Goal: Transaction & Acquisition: Purchase product/service

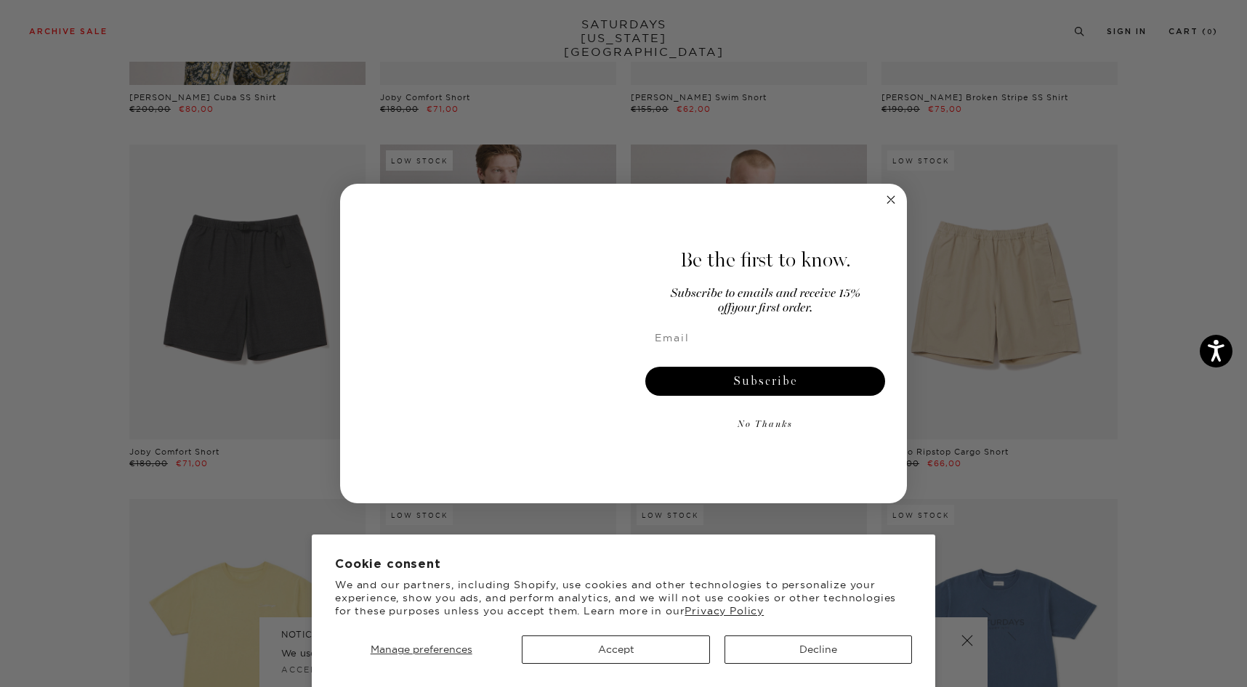
scroll to position [2137, 0]
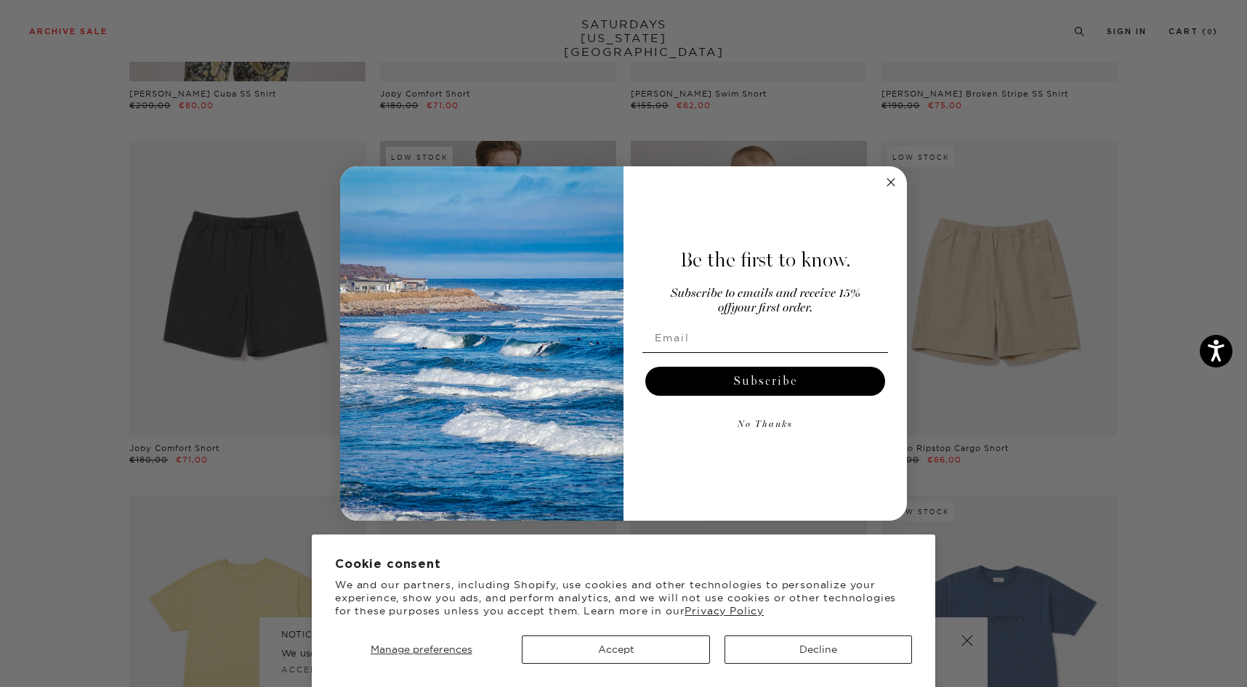
click at [891, 181] on circle "Close dialog" at bounding box center [891, 182] width 17 height 17
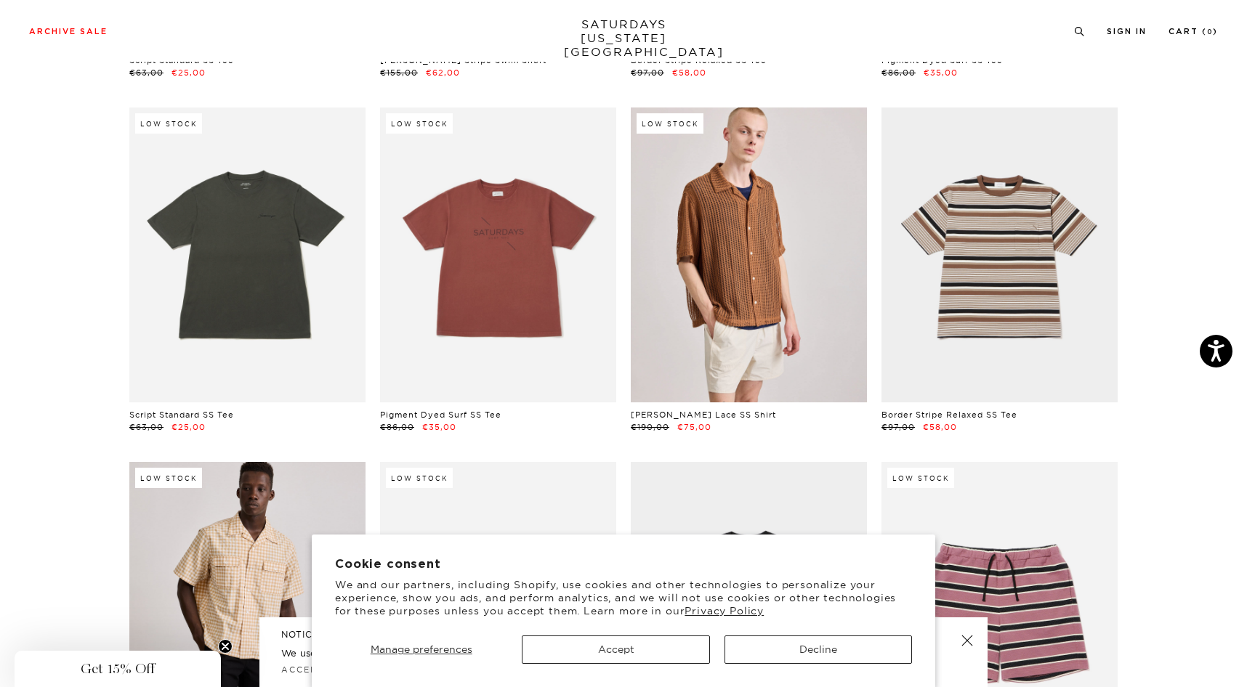
scroll to position [2905, 0]
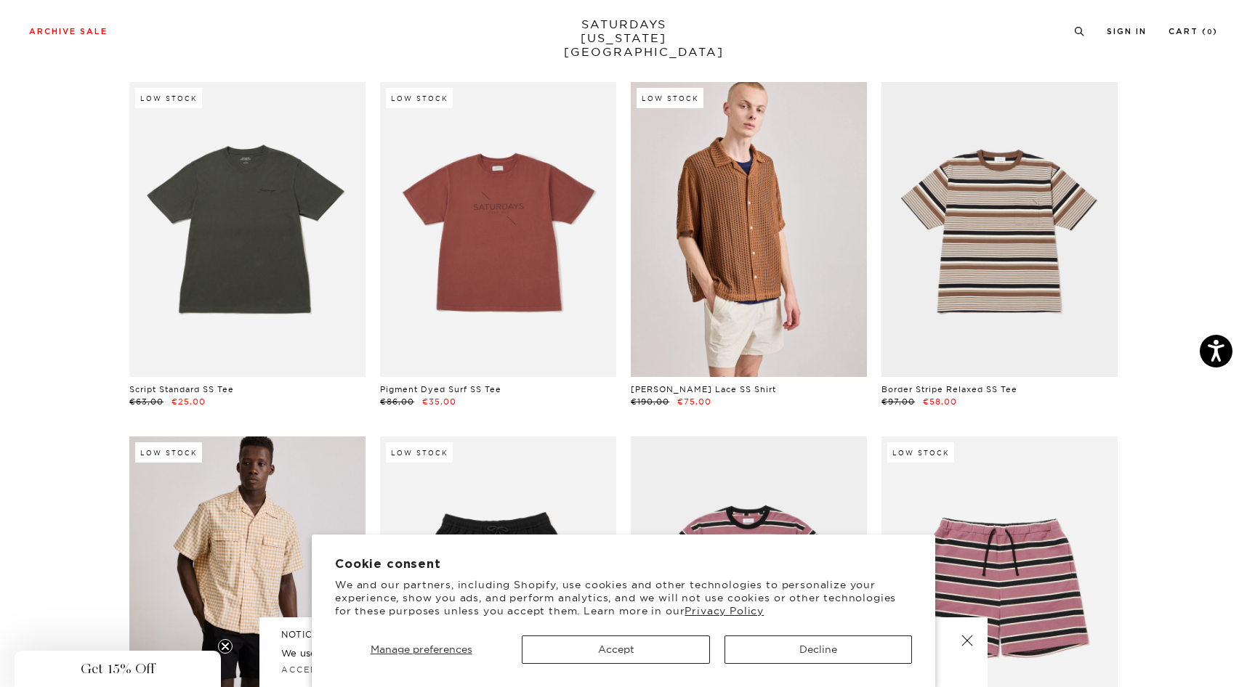
click at [609, 29] on link "SATURDAYS NEW YORK CITY" at bounding box center [624, 37] width 120 height 41
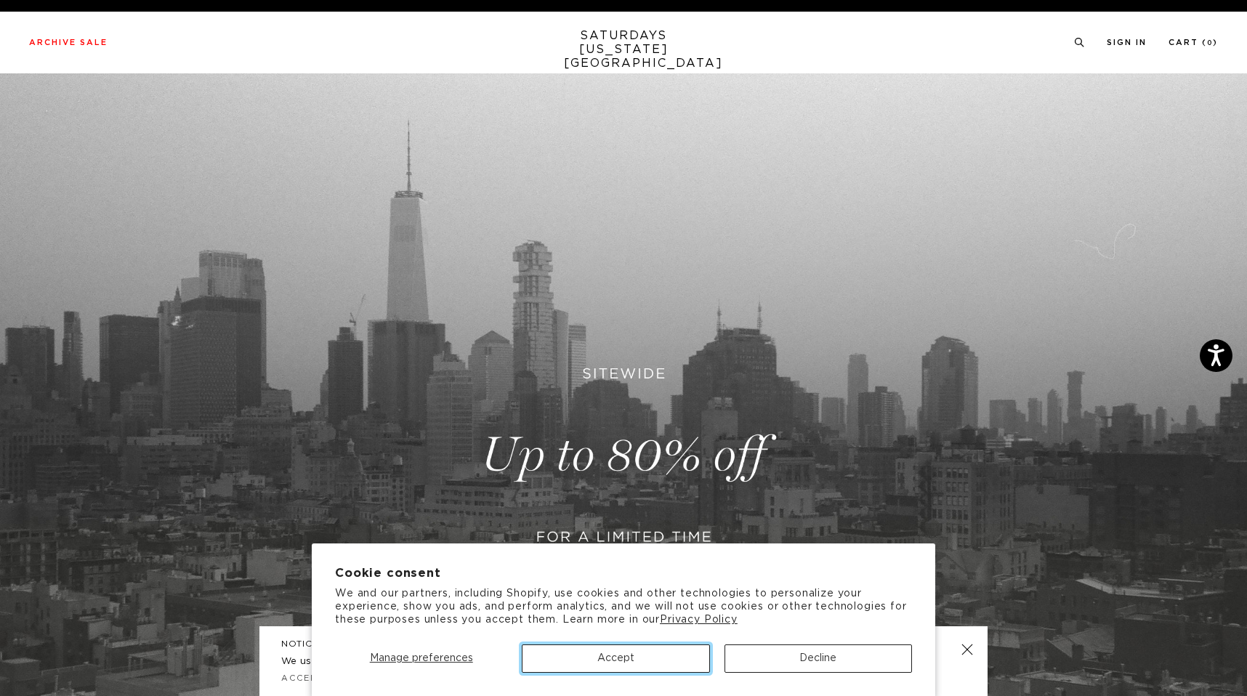
click at [680, 660] on button "Accept" at bounding box center [615, 658] width 187 height 28
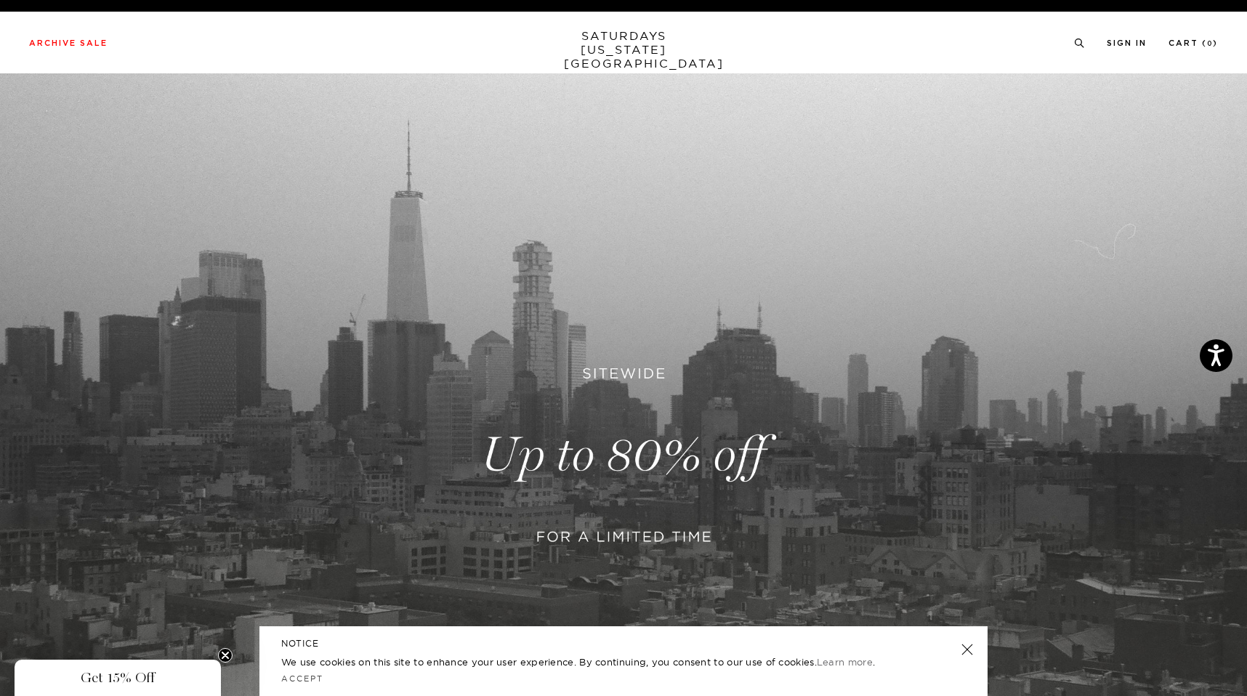
click at [968, 643] on link at bounding box center [967, 649] width 20 height 20
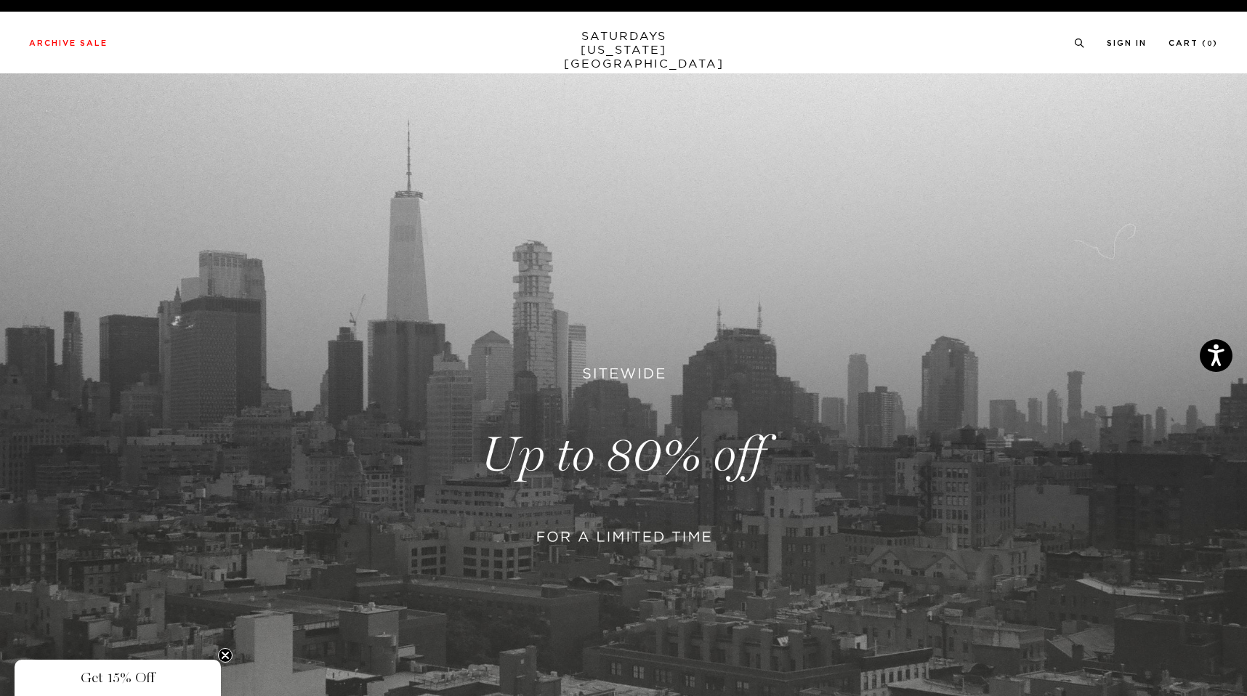
scroll to position [366, 0]
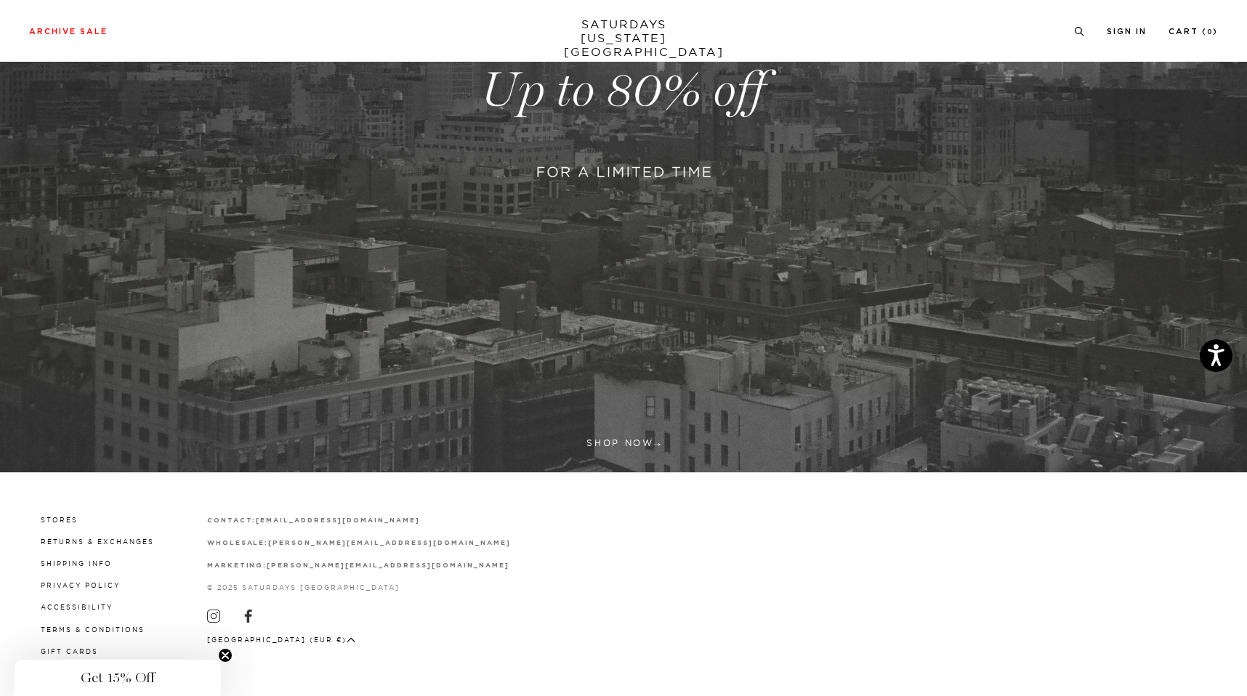
click at [638, 441] on link at bounding box center [623, 91] width 1247 height 764
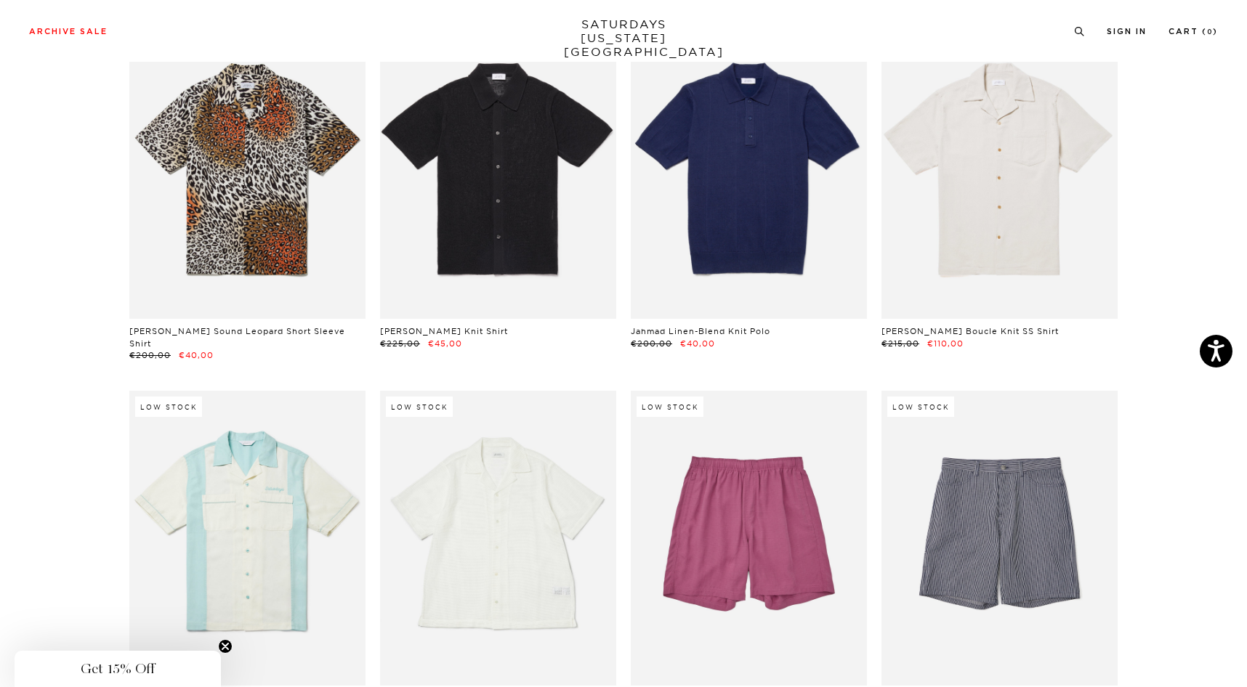
scroll to position [9357, 3]
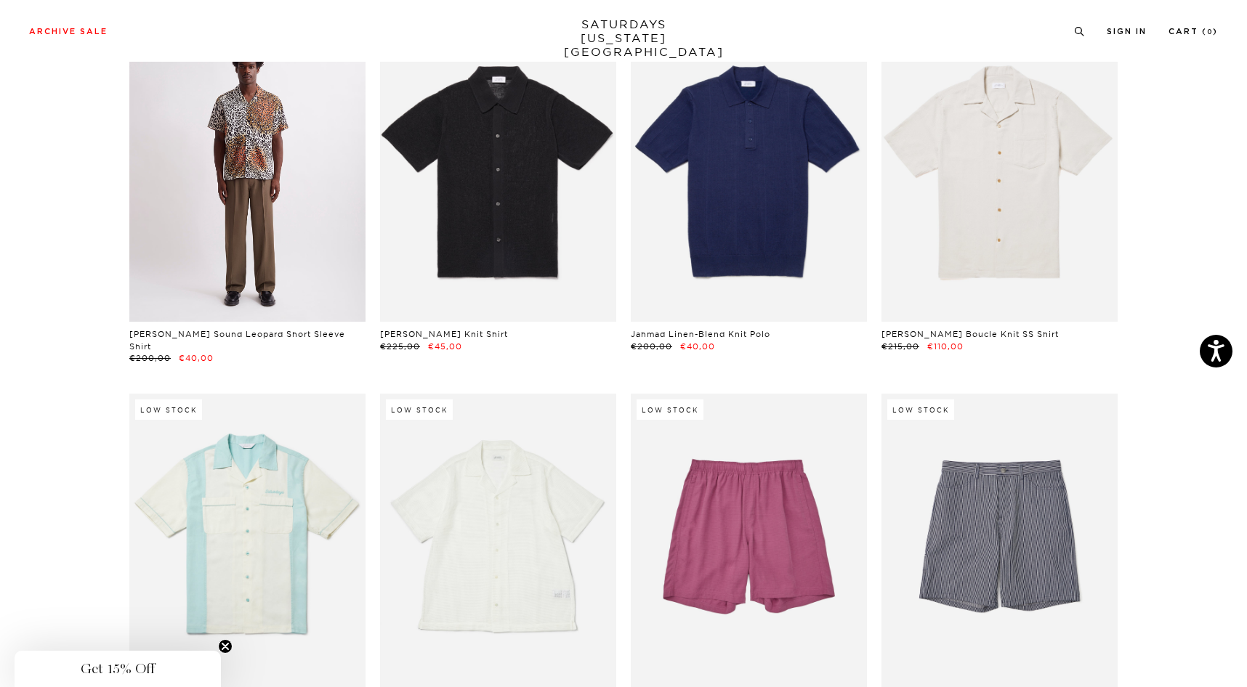
click at [264, 175] on link at bounding box center [247, 174] width 236 height 295
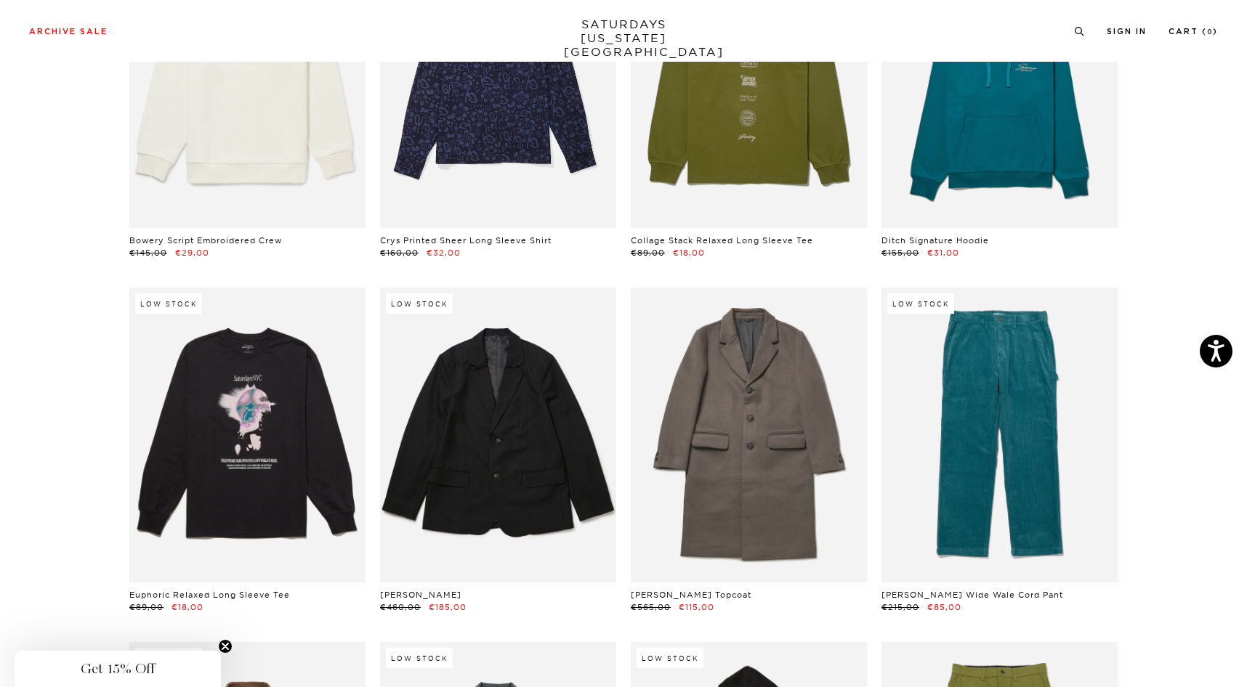
scroll to position [11283, 3]
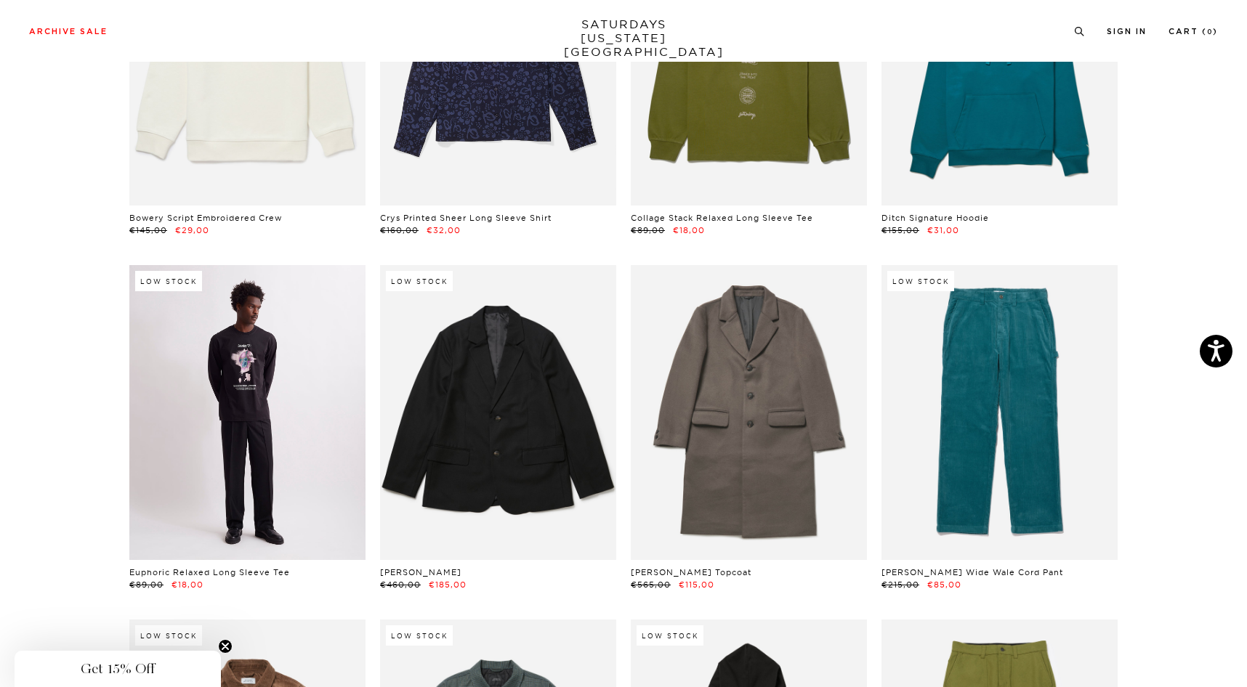
click at [277, 361] on link at bounding box center [247, 412] width 236 height 295
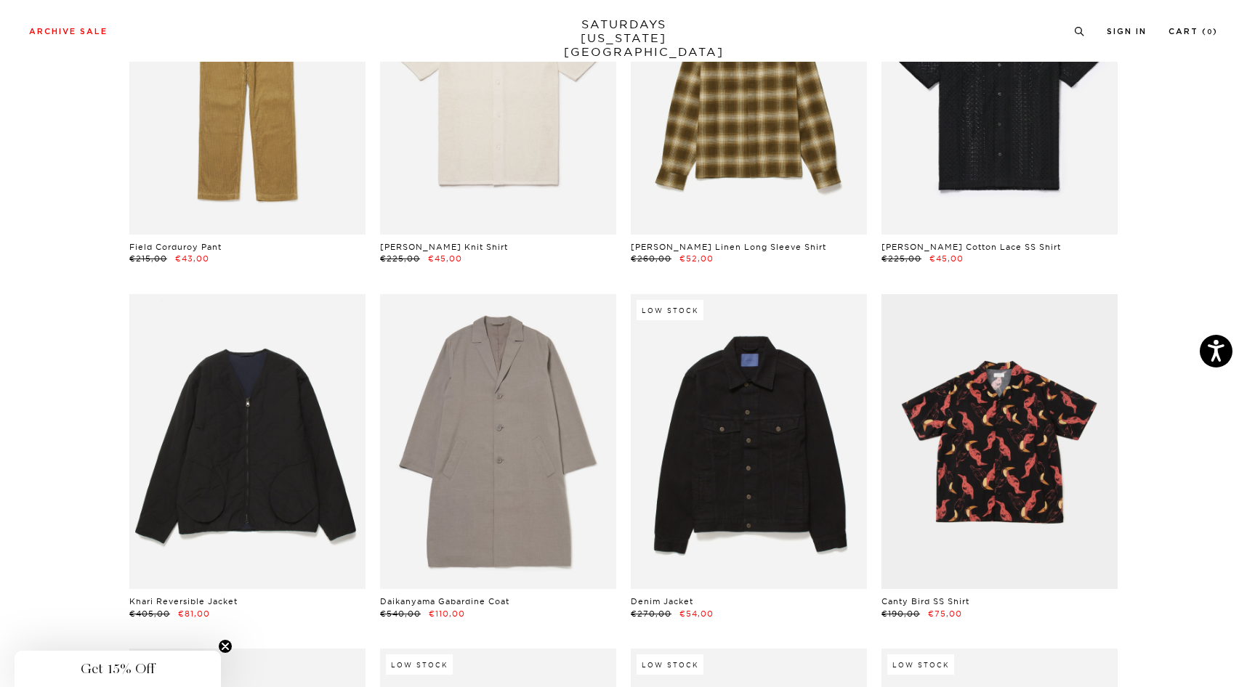
scroll to position [4478, 7]
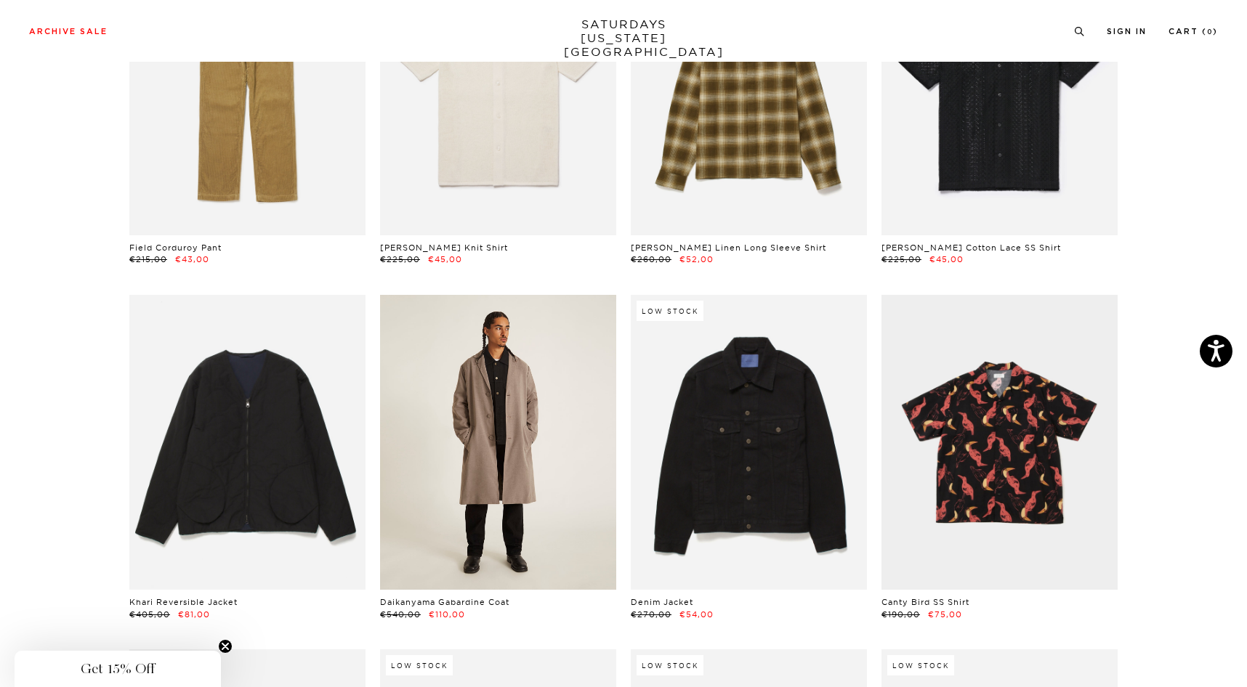
click at [512, 486] on link at bounding box center [498, 442] width 236 height 295
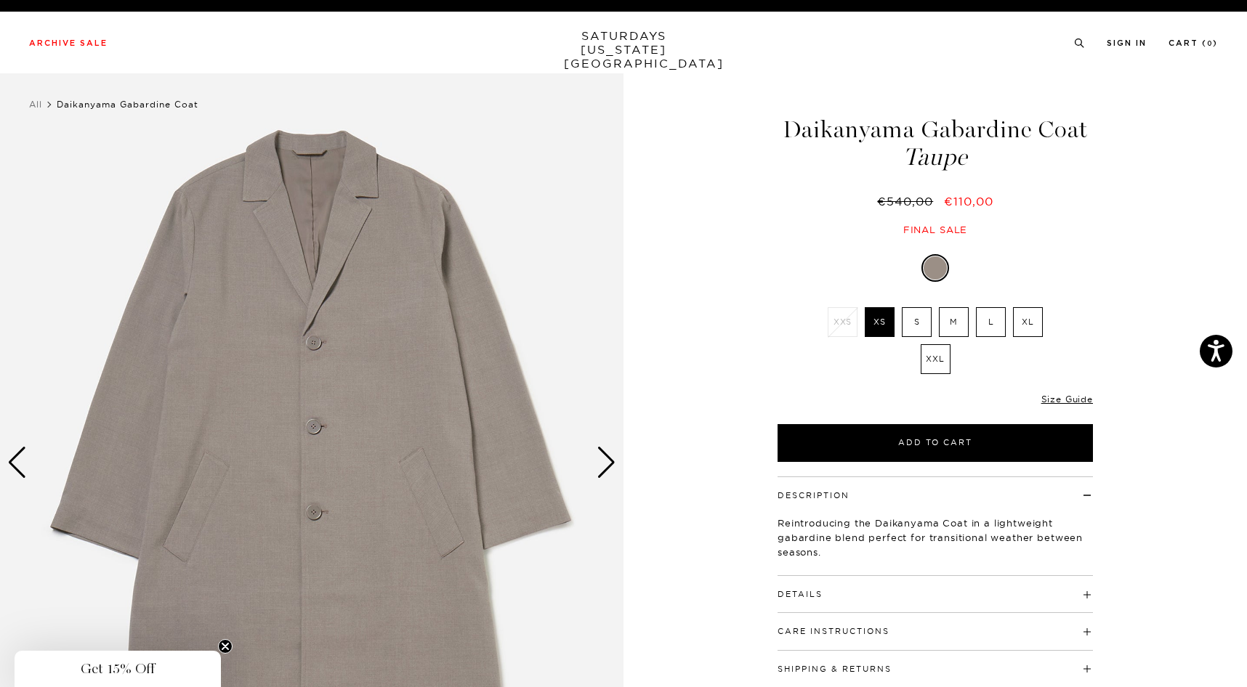
click at [946, 324] on label "M" at bounding box center [954, 322] width 30 height 30
click at [0, 0] on input "M" at bounding box center [0, 0] width 0 height 0
click at [603, 466] on div "Next slide" at bounding box center [606, 463] width 20 height 32
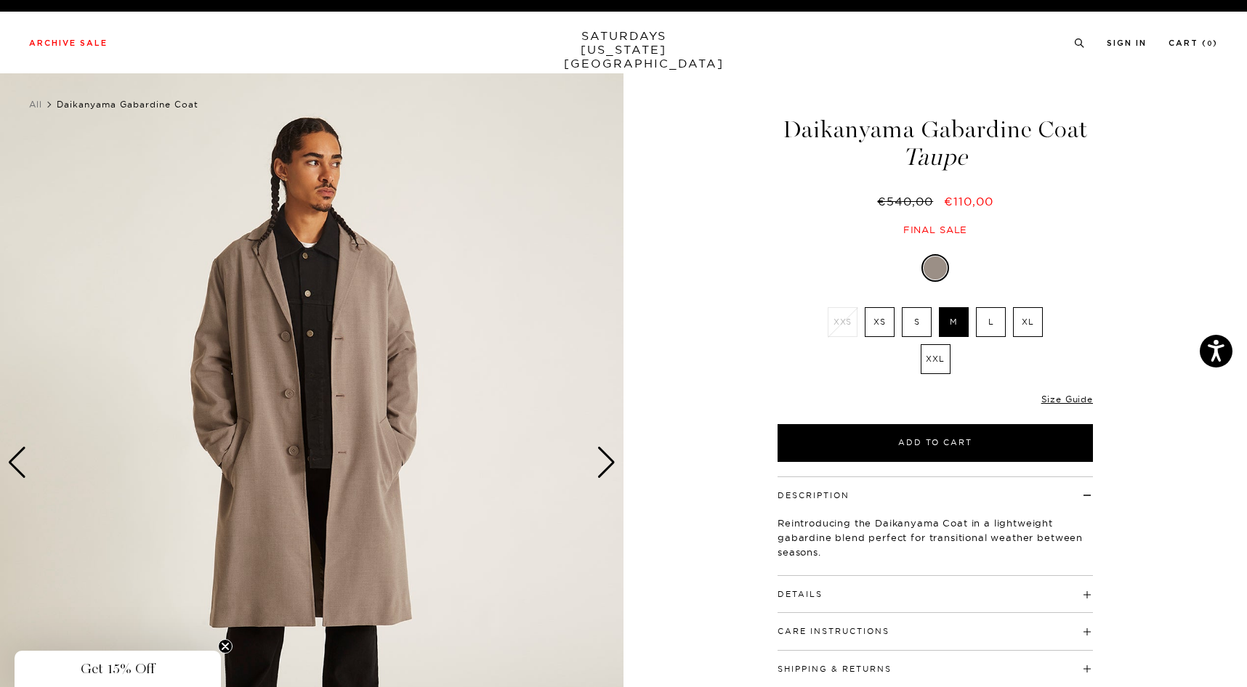
click at [603, 466] on div "Next slide" at bounding box center [606, 463] width 20 height 32
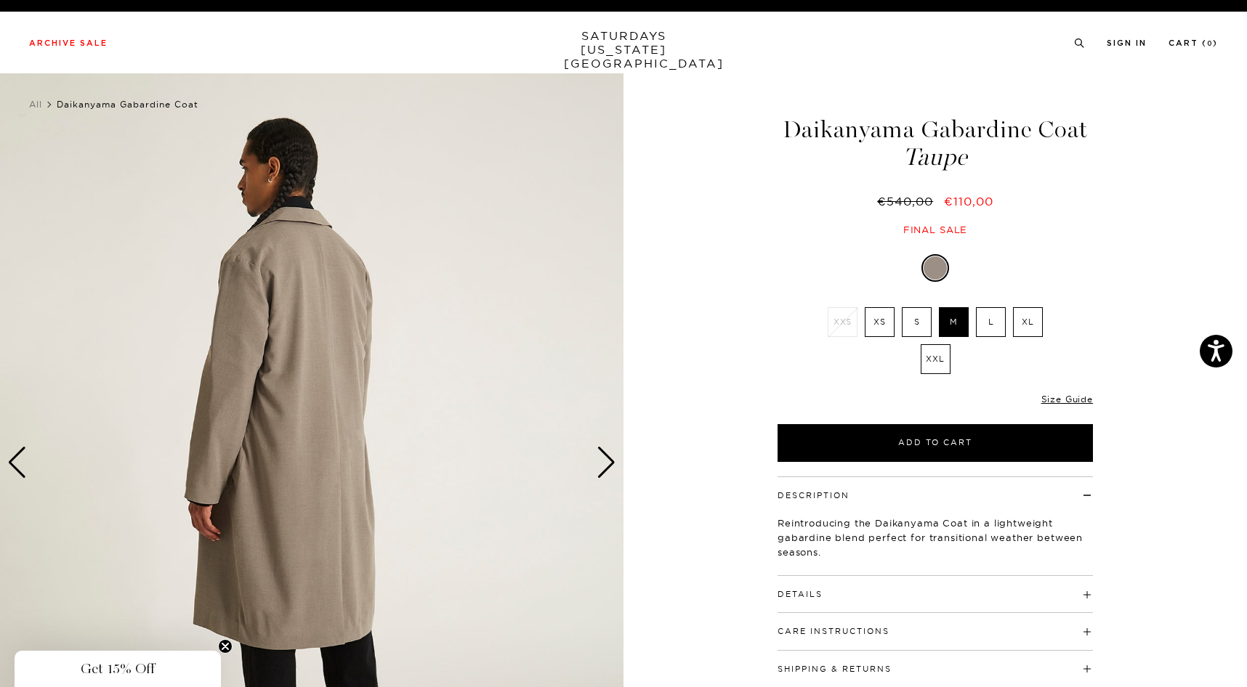
click at [603, 466] on div "Next slide" at bounding box center [606, 463] width 20 height 32
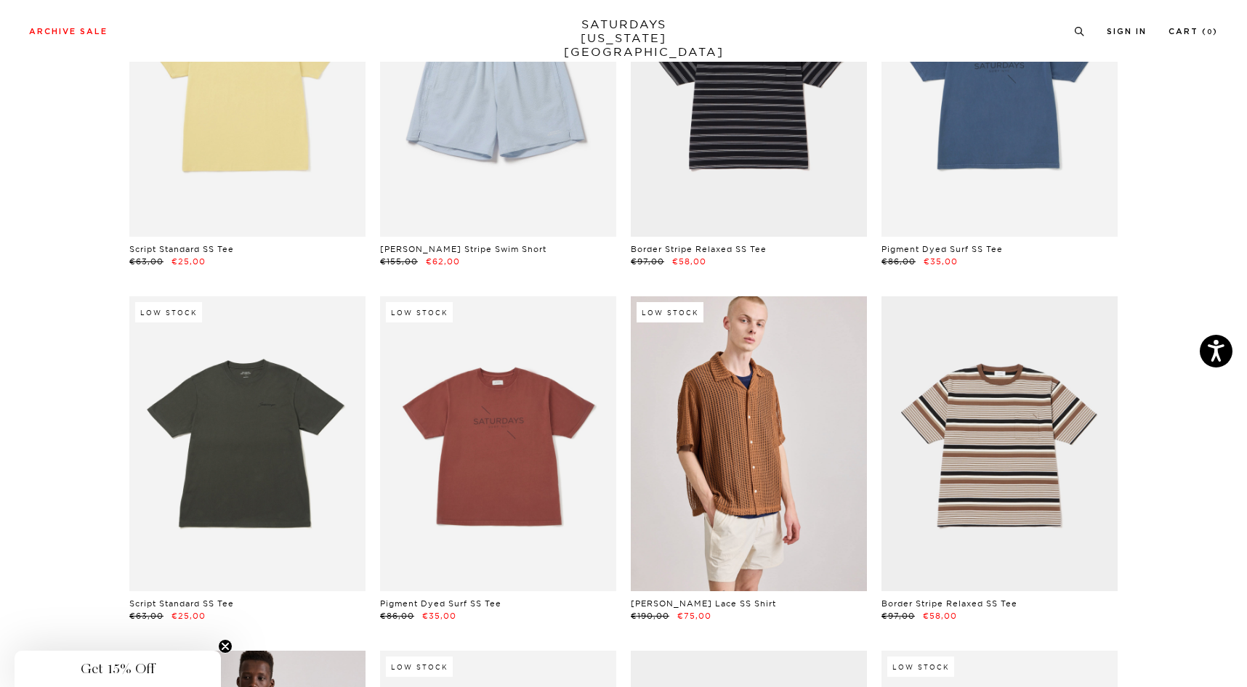
scroll to position [2674, 7]
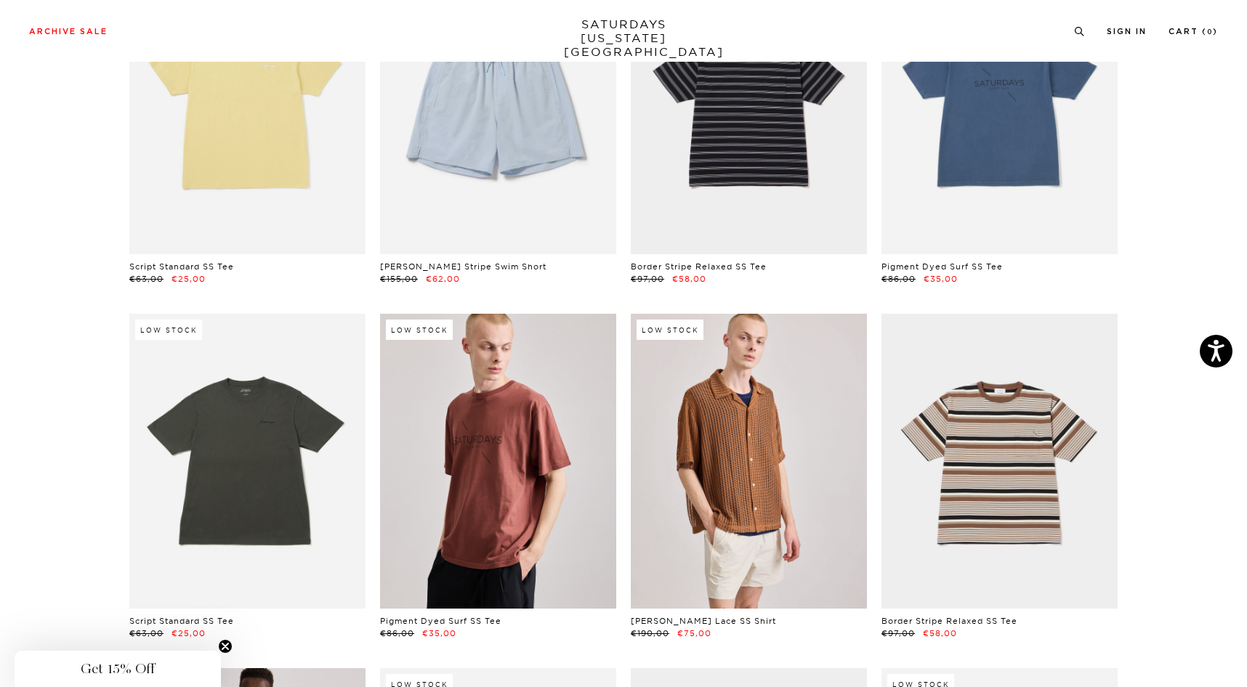
click at [519, 533] on link at bounding box center [498, 461] width 236 height 295
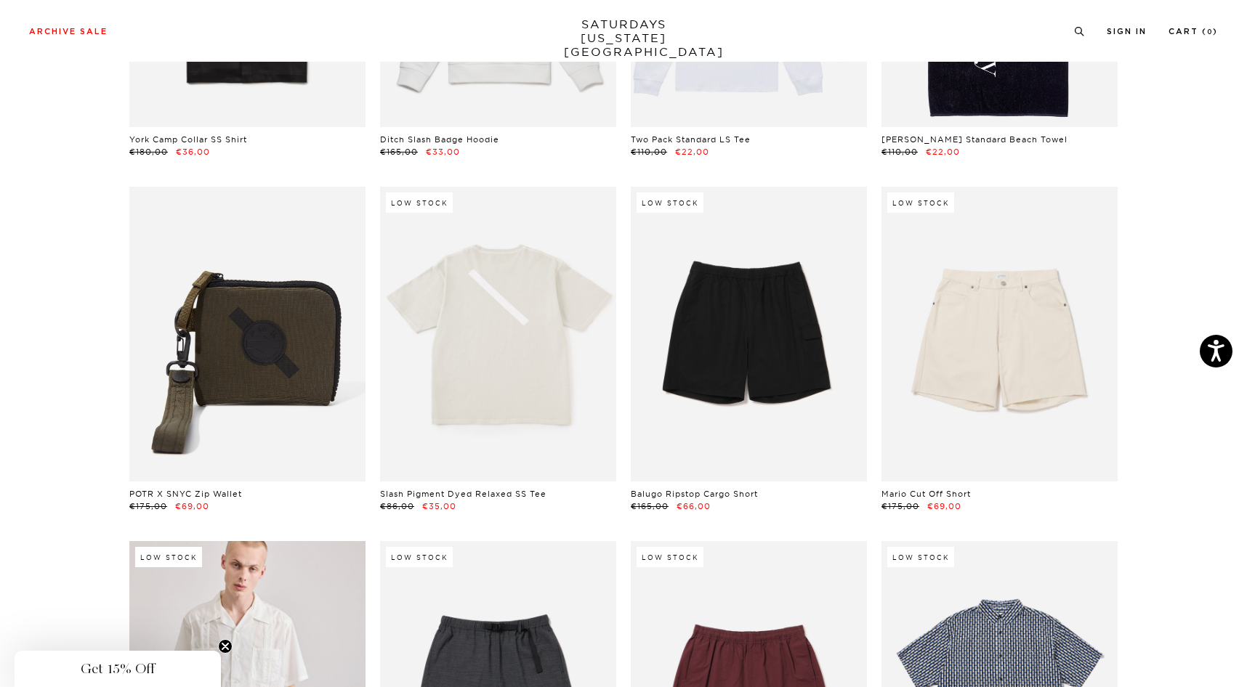
scroll to position [1384, 7]
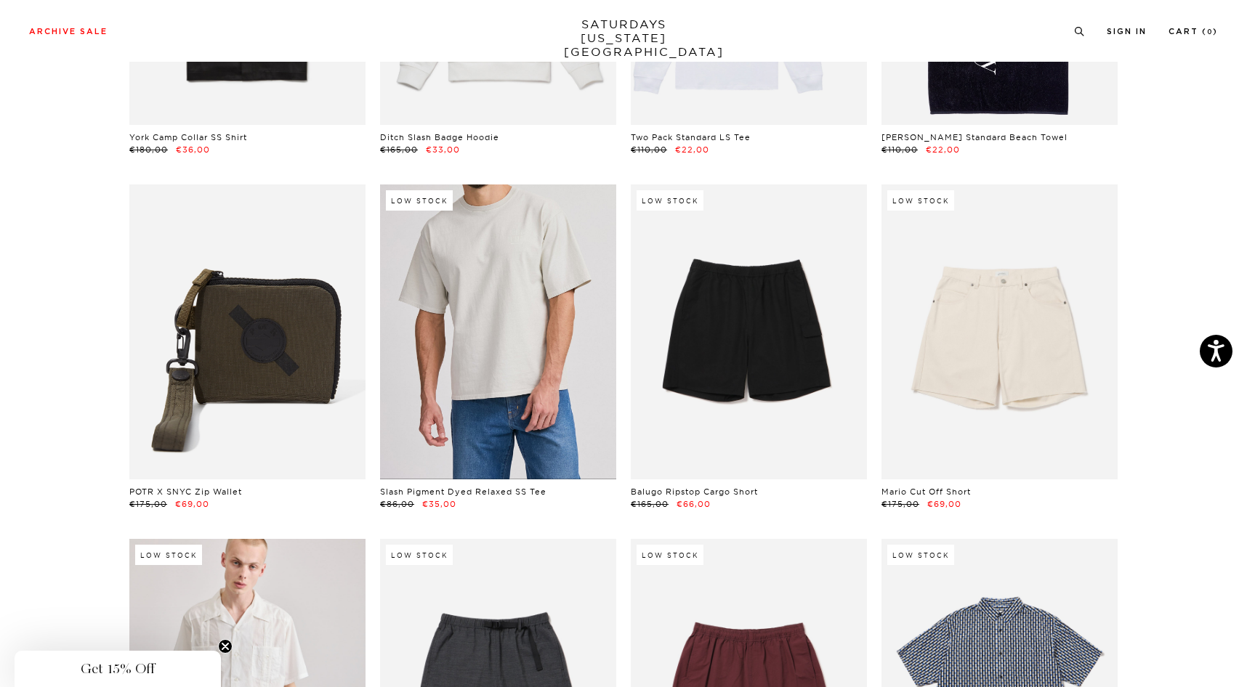
click at [505, 369] on link at bounding box center [498, 332] width 236 height 295
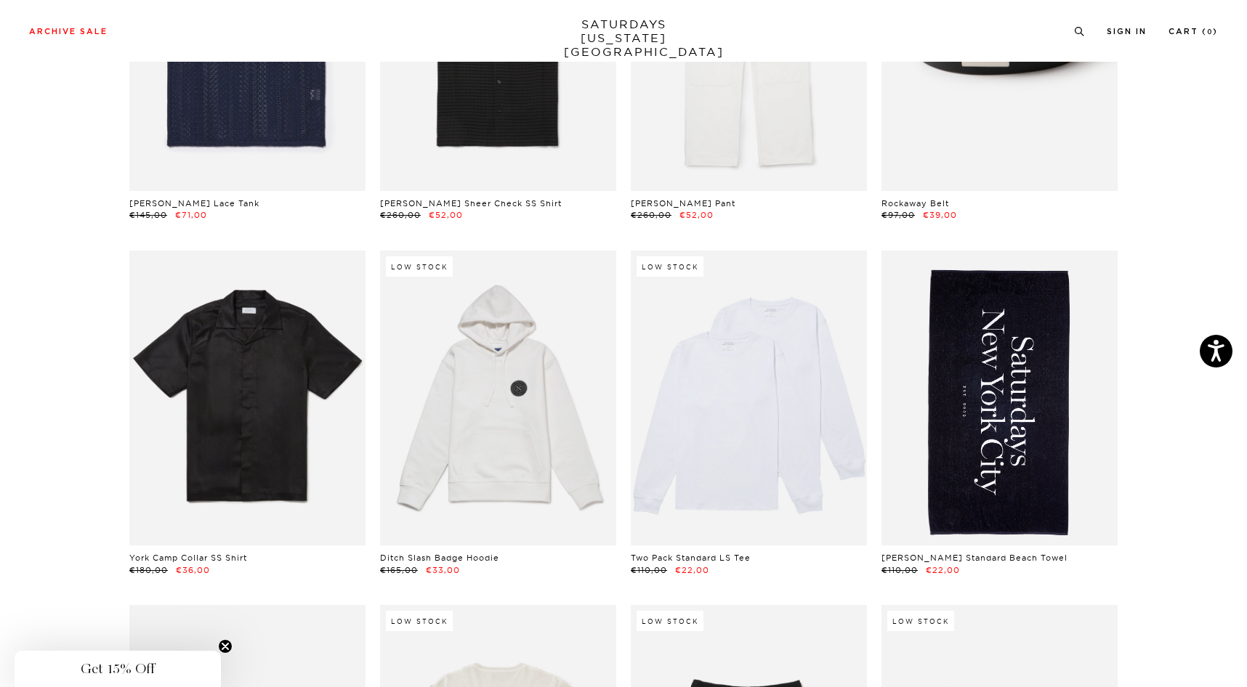
scroll to position [918, 7]
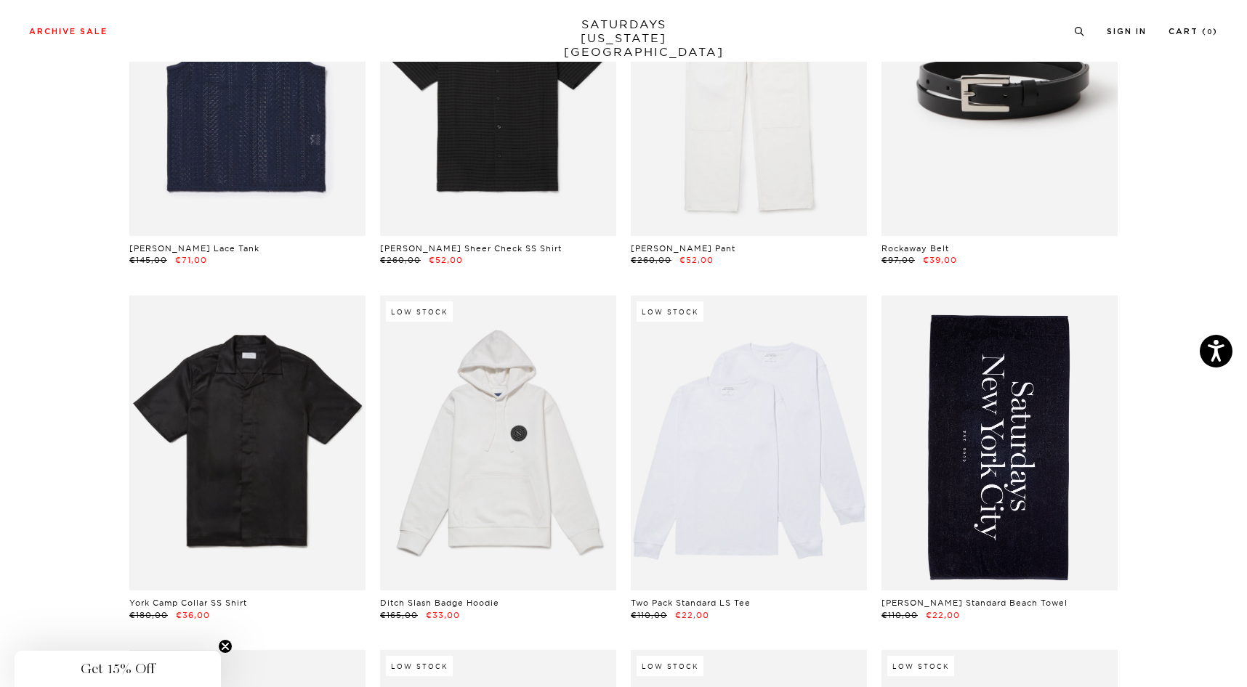
click at [487, 420] on link at bounding box center [498, 443] width 236 height 295
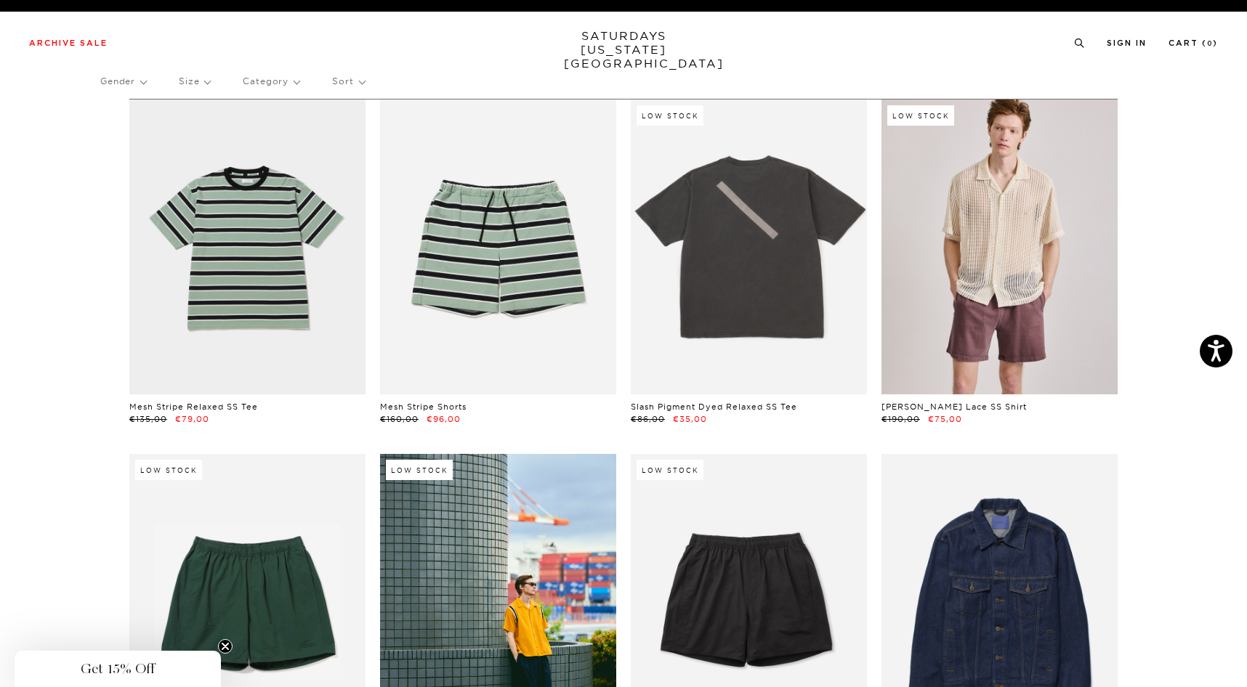
scroll to position [0, 7]
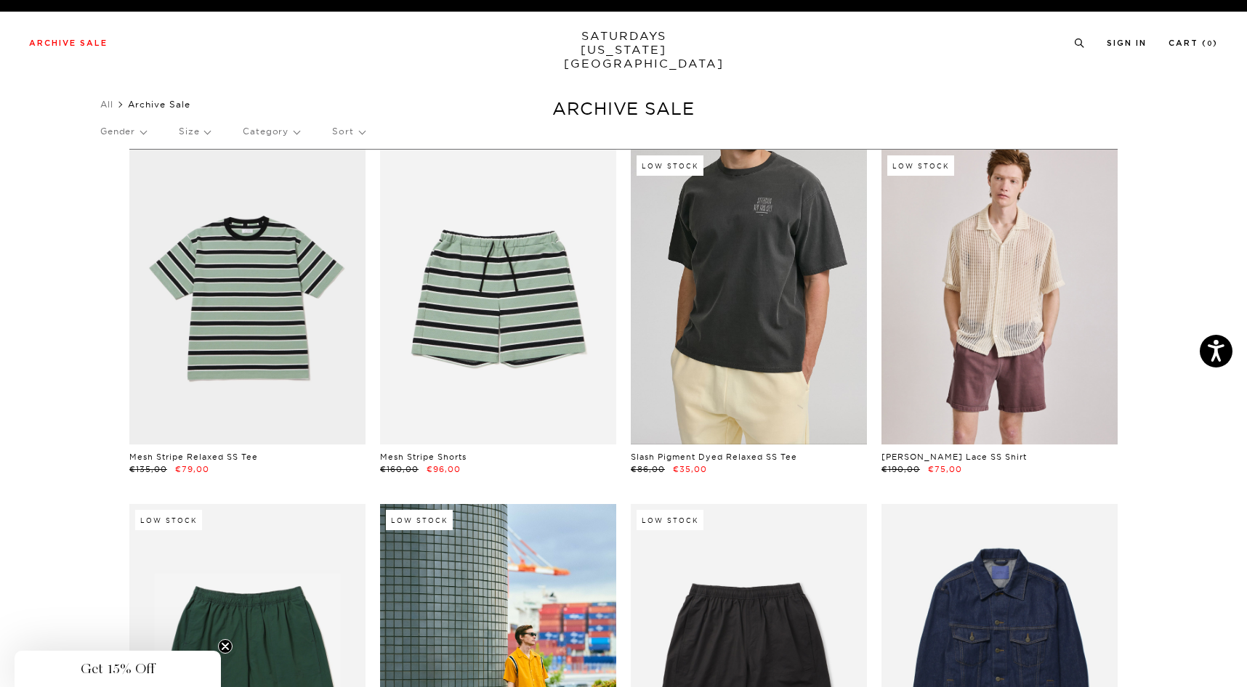
click at [781, 274] on link at bounding box center [749, 297] width 236 height 295
